Goal: Information Seeking & Learning: Compare options

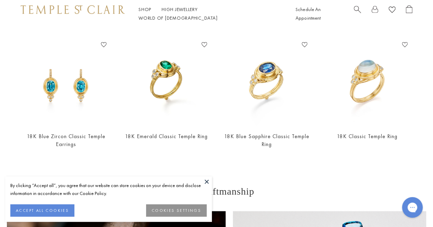
scroll to position [417, 0]
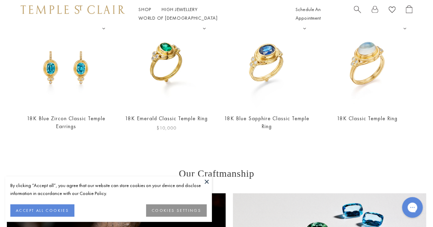
click at [158, 61] on img at bounding box center [166, 64] width 87 height 87
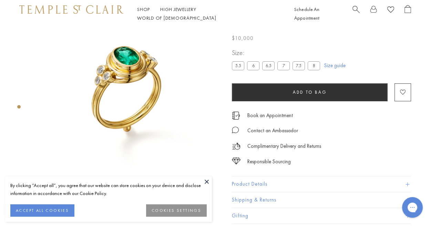
scroll to position [0, 1]
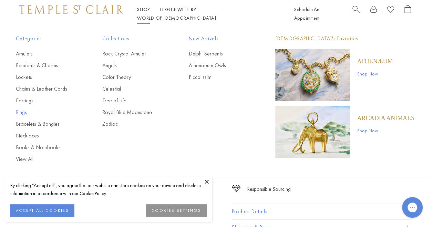
click at [23, 114] on link "Rings" at bounding box center [45, 113] width 59 height 8
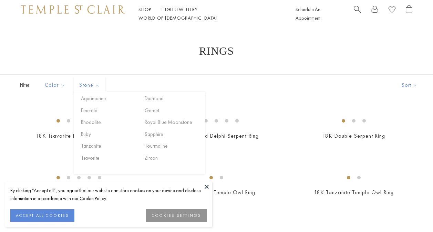
click at [85, 86] on span "Stone" at bounding box center [90, 85] width 29 height 9
click at [146, 143] on button "Tourmaline" at bounding box center [172, 146] width 59 height 8
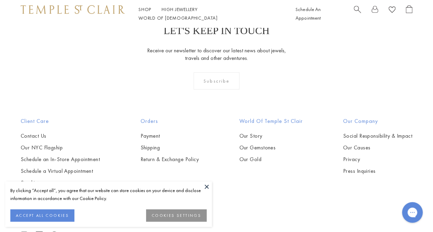
scroll to position [221, 0]
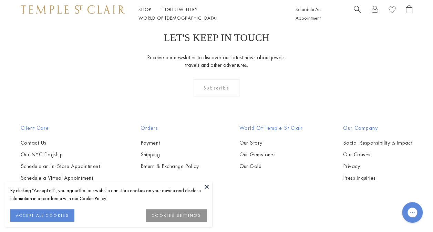
click at [0, 0] on img at bounding box center [0, 0] width 0 height 0
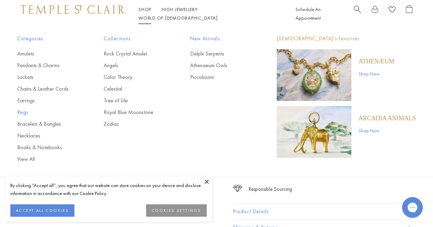
click at [27, 113] on link "Rings" at bounding box center [46, 113] width 59 height 8
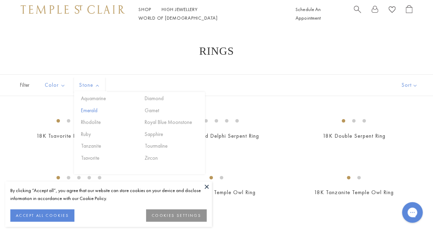
click at [88, 111] on button "Emerald" at bounding box center [108, 111] width 59 height 8
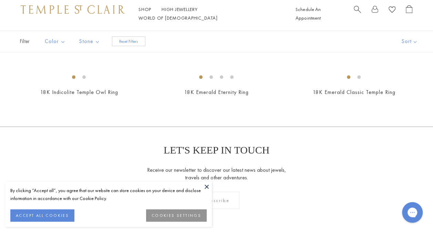
scroll to position [43, 0]
click at [0, 0] on img at bounding box center [0, 0] width 0 height 0
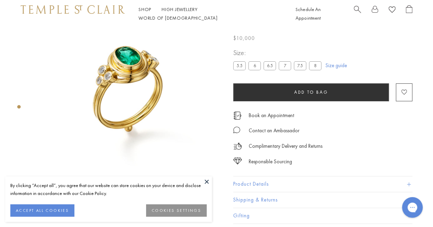
click at [140, 63] on img at bounding box center [128, 94] width 189 height 189
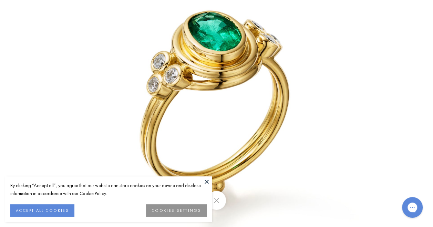
click at [207, 183] on button at bounding box center [207, 182] width 10 height 10
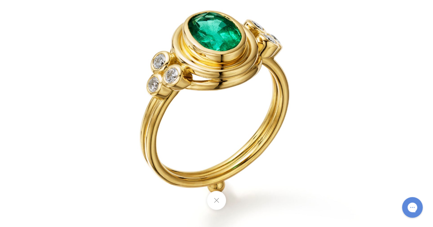
click at [218, 101] on img at bounding box center [216, 113] width 403 height 403
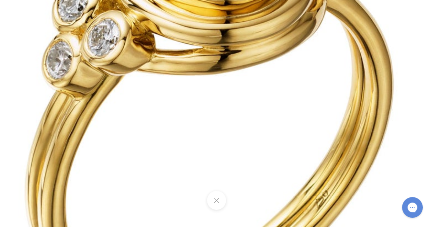
click at [218, 100] on img at bounding box center [214, 131] width 993 height 993
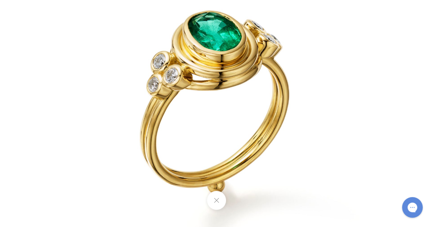
click at [264, 129] on img at bounding box center [216, 113] width 403 height 403
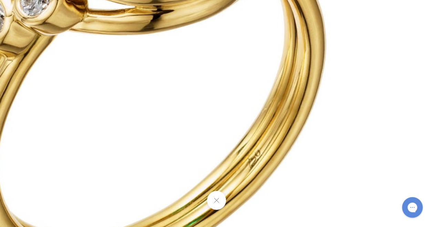
click at [264, 129] on img at bounding box center [147, 91] width 993 height 993
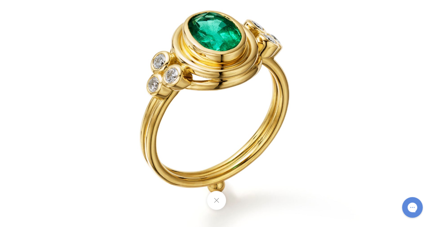
click at [222, 198] on button at bounding box center [216, 200] width 19 height 19
